Goal: Navigation & Orientation: Find specific page/section

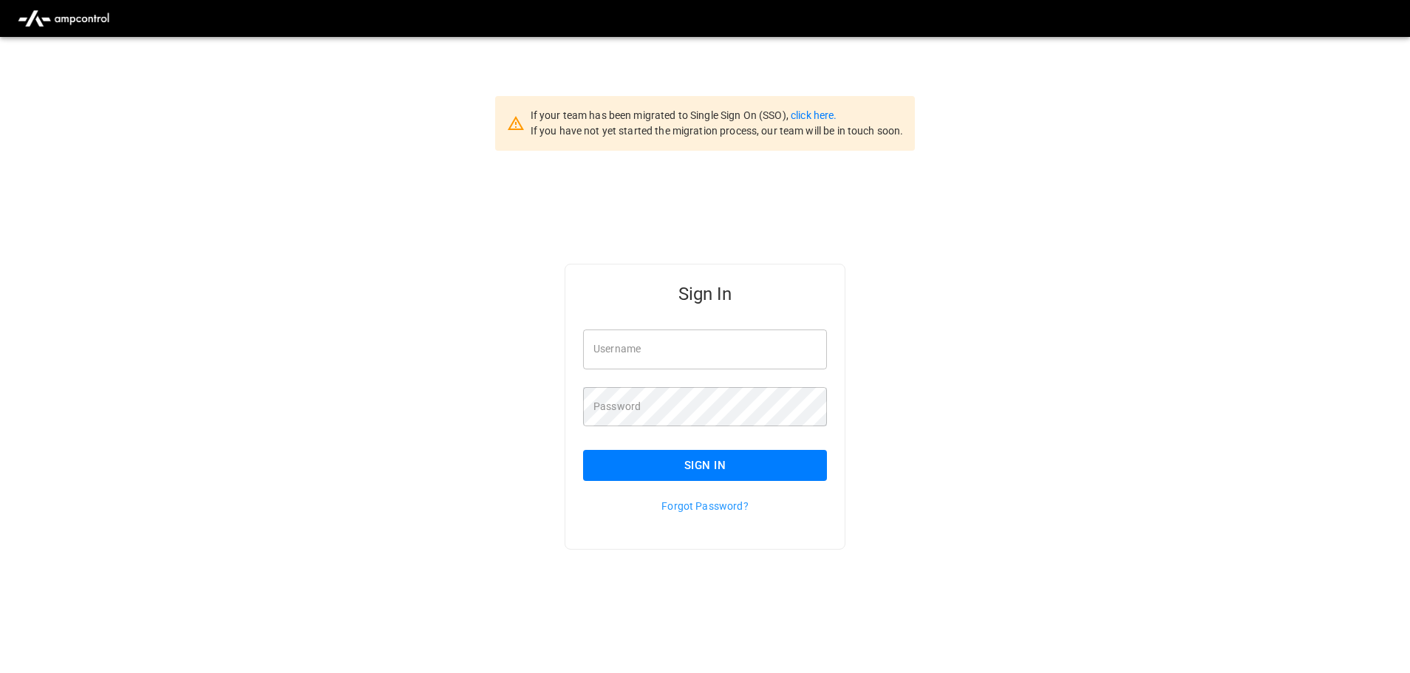
type input "**********"
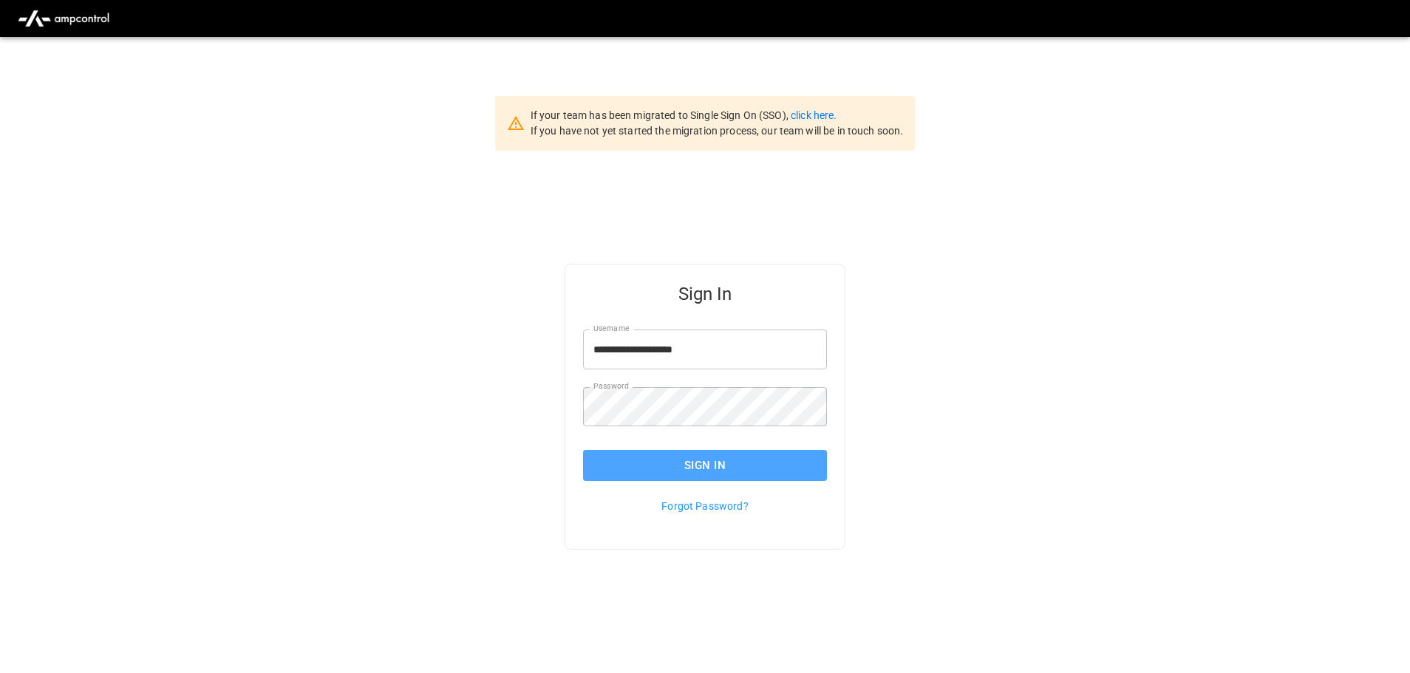
click at [699, 474] on button "Sign In" at bounding box center [705, 465] width 244 height 31
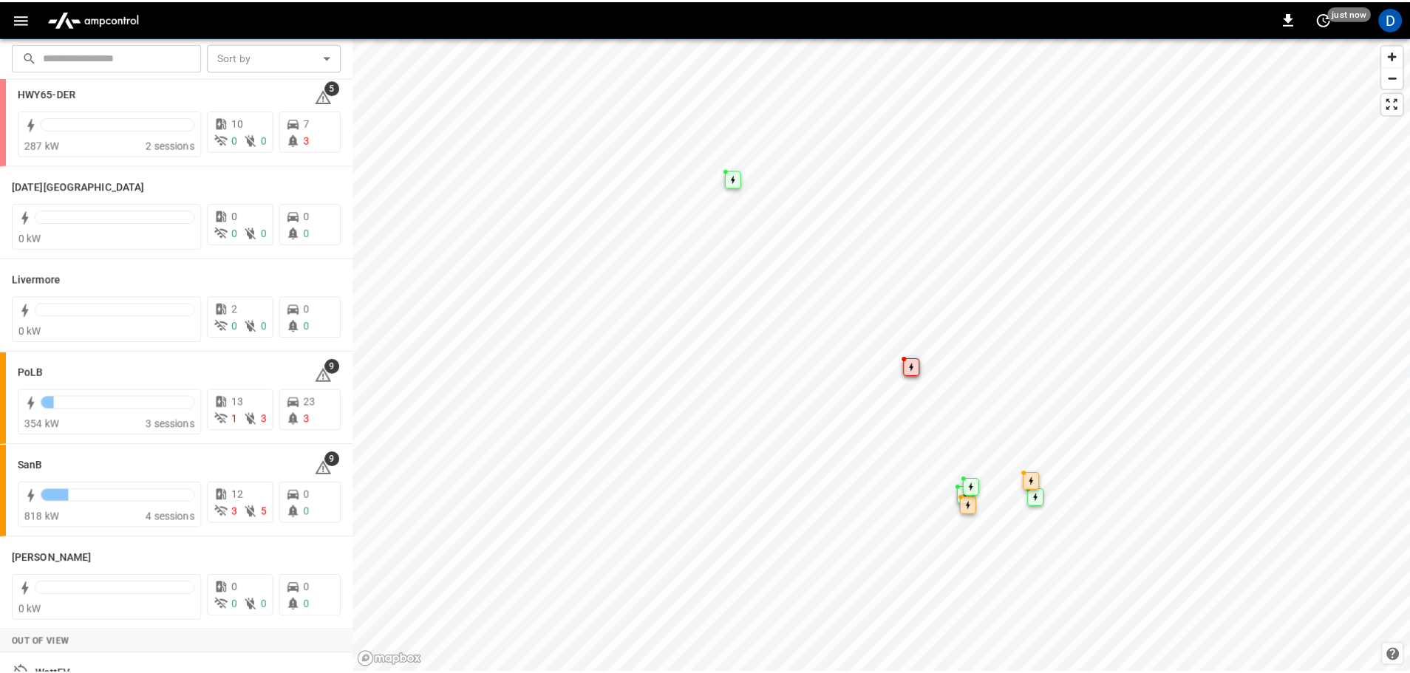
scroll to position [222, 0]
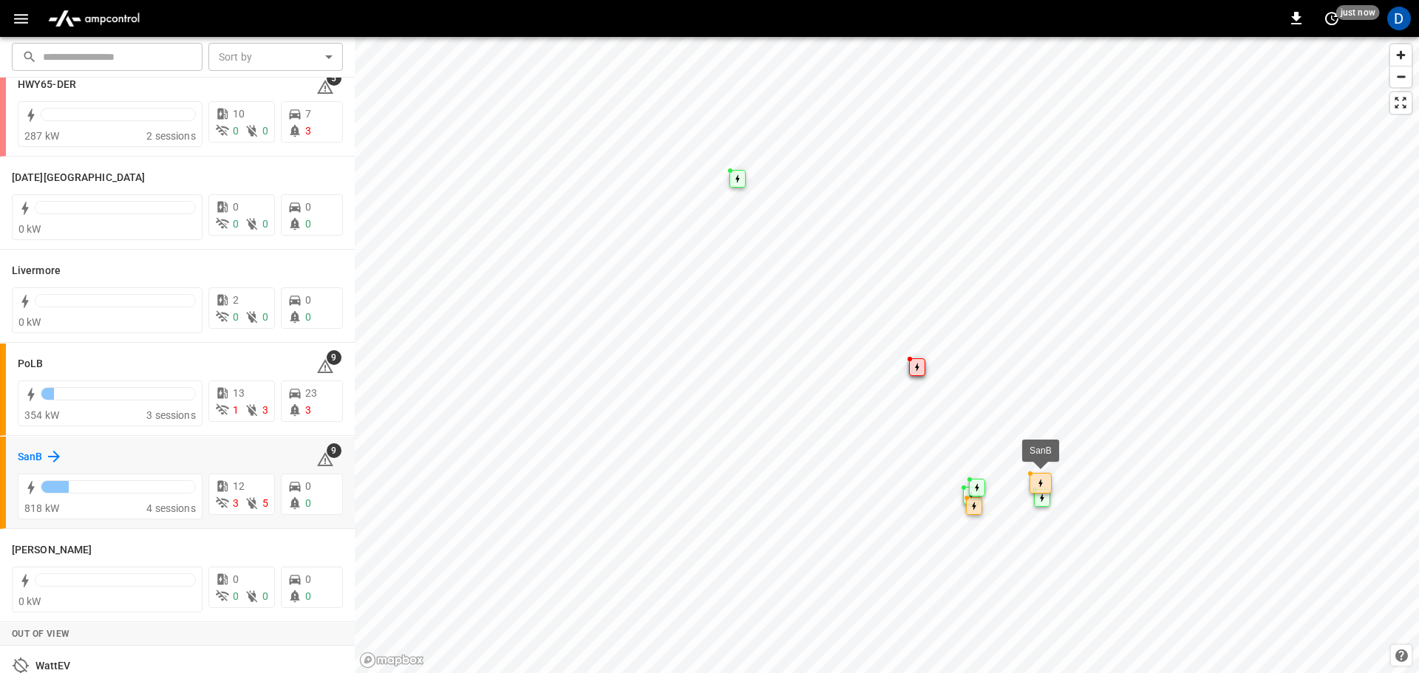
click at [47, 454] on icon at bounding box center [54, 457] width 18 height 18
